Goal: Check status: Check status

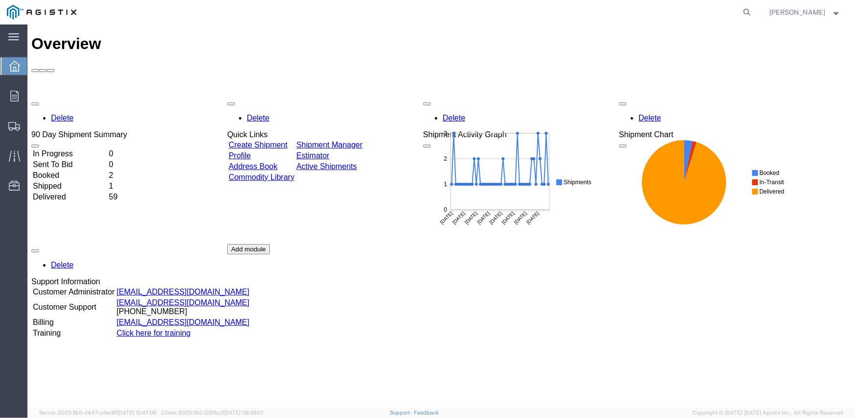
click at [755, 7] on form at bounding box center [748, 12] width 16 height 24
click at [751, 10] on icon at bounding box center [747, 12] width 14 height 14
paste input "56882137"
type input "56882137"
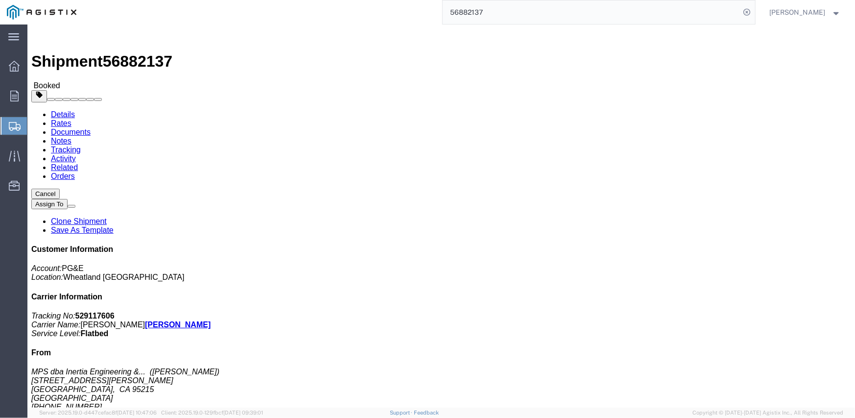
click link "Documents"
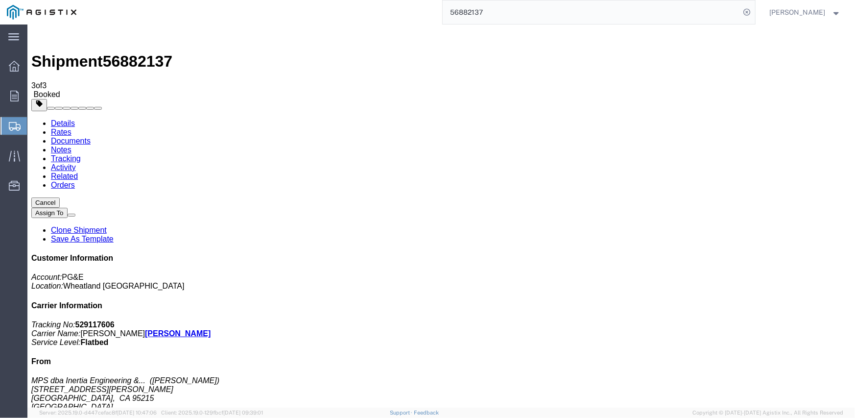
drag, startPoint x: 112, startPoint y: 135, endPoint x: 392, endPoint y: 171, distance: 281.9
